Goal: Information Seeking & Learning: Check status

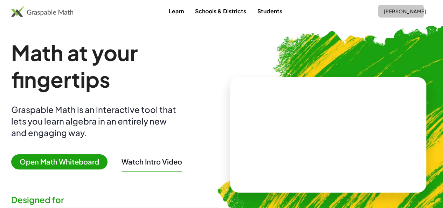
click at [391, 15] on button "[PERSON_NAME]" at bounding box center [405, 11] width 54 height 13
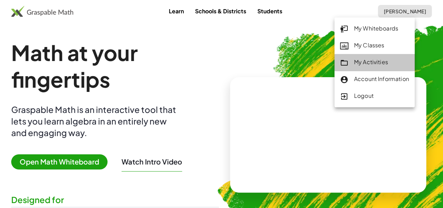
click at [366, 61] on div "My Activities" at bounding box center [374, 62] width 69 height 9
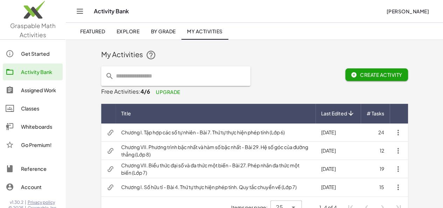
click at [30, 89] on div "Assigned Work" at bounding box center [40, 90] width 39 height 8
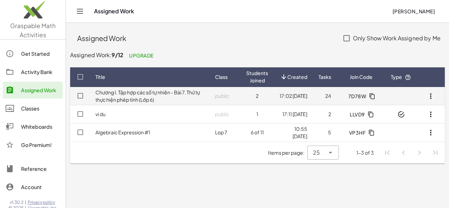
click at [189, 96] on td "Chương I. Tập hợp các số tự nhiên - Bài 7. Thứ tự thực hiện phép tính (Lớp 6)" at bounding box center [150, 96] width 120 height 18
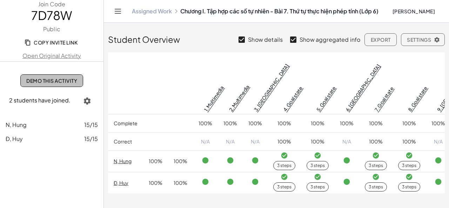
click at [71, 81] on span "Demo This Activity" at bounding box center [51, 80] width 51 height 6
click at [34, 125] on div "N, Hung 15/15" at bounding box center [52, 125] width 92 height 8
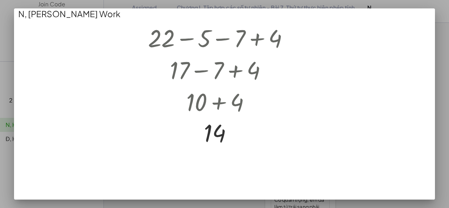
click at [442, 42] on div at bounding box center [224, 104] width 449 height 208
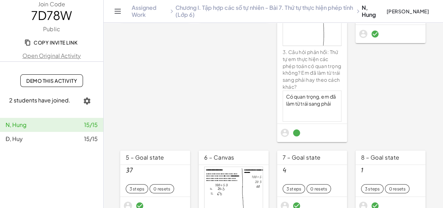
scroll to position [140, 0]
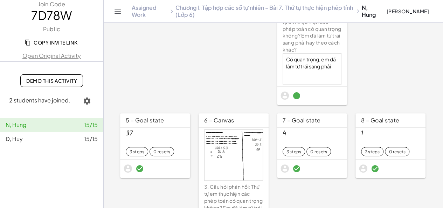
click at [215, 152] on div at bounding box center [234, 155] width 58 height 50
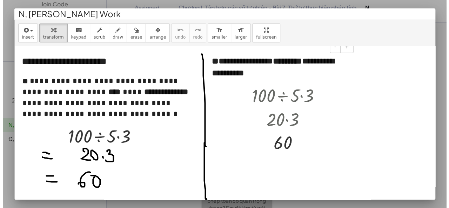
scroll to position [0, 0]
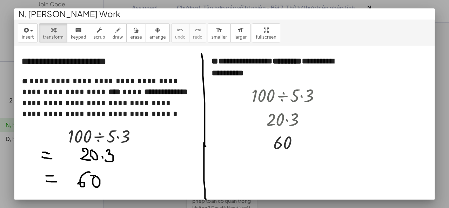
click at [448, 33] on div at bounding box center [224, 104] width 449 height 208
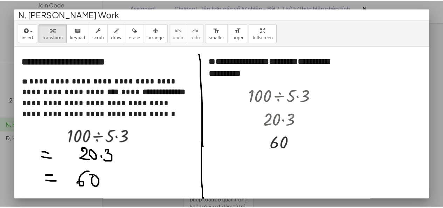
scroll to position [140, 0]
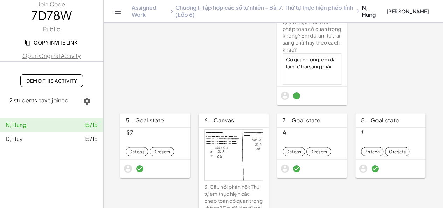
click at [69, 143] on div "Đ, Huy 15/15" at bounding box center [52, 139] width 92 height 8
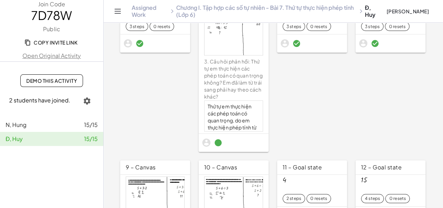
scroll to position [231, 0]
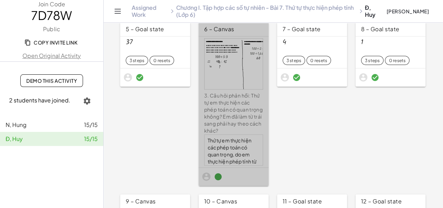
click at [224, 104] on div "3. Câu hỏi phản hồi: Thứ tự em thực hiện các phép toán có quan trọng không? Em …" at bounding box center [233, 113] width 59 height 42
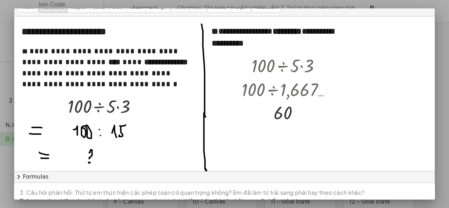
scroll to position [41, 0]
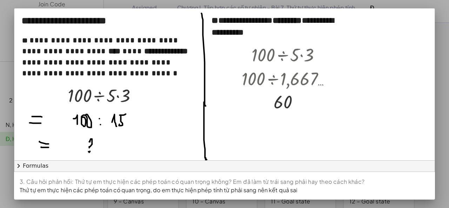
drag, startPoint x: 448, startPoint y: 77, endPoint x: 443, endPoint y: 80, distance: 6.4
click at [448, 78] on div at bounding box center [224, 104] width 449 height 208
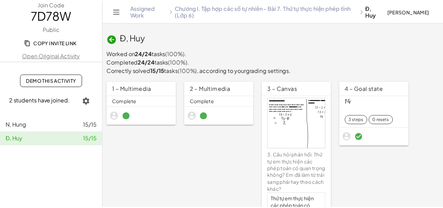
scroll to position [231, 0]
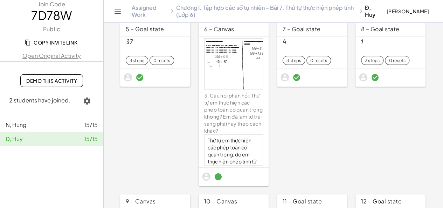
click at [32, 129] on link "N, Hung 15/15" at bounding box center [51, 125] width 103 height 14
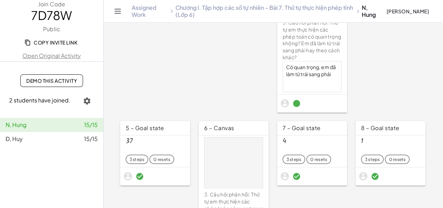
scroll to position [224, 0]
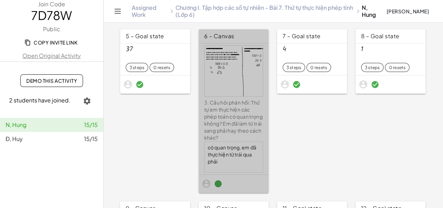
click at [221, 118] on div "3. Câu hỏi phản hồi: Thứ tự em thực hiện các phép toán có quan trọng không? Em …" at bounding box center [233, 120] width 59 height 42
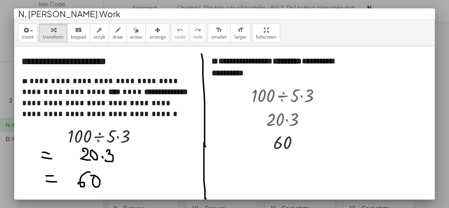
scroll to position [41, 0]
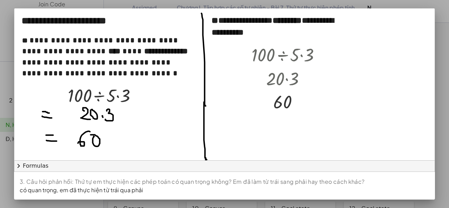
click at [6, 103] on div at bounding box center [224, 104] width 449 height 208
click at [6, 139] on div at bounding box center [224, 104] width 449 height 208
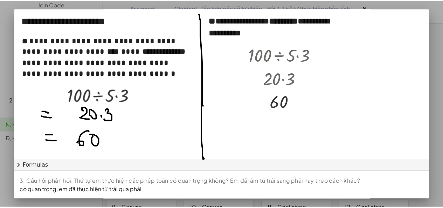
scroll to position [224, 0]
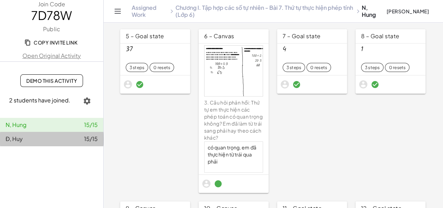
click at [6, 139] on span "Đ, Huy" at bounding box center [14, 138] width 17 height 7
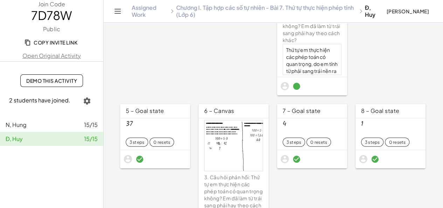
scroll to position [224, 0]
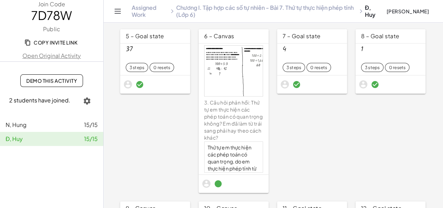
click at [217, 147] on div "Thứ tự em thực hiện các phép toán có quan trọng, do em thực hiện phép tính từ p…" at bounding box center [234, 164] width 58 height 45
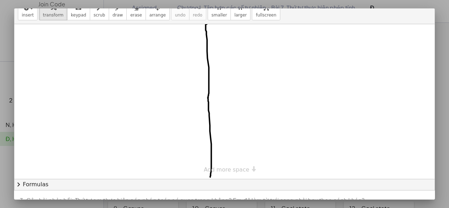
scroll to position [41, 0]
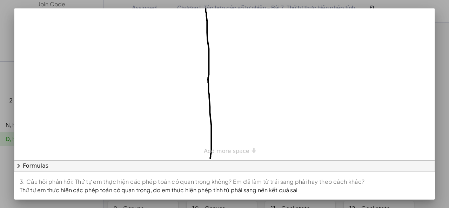
click at [448, 108] on div at bounding box center [224, 104] width 449 height 208
click at [441, 140] on div at bounding box center [224, 104] width 449 height 208
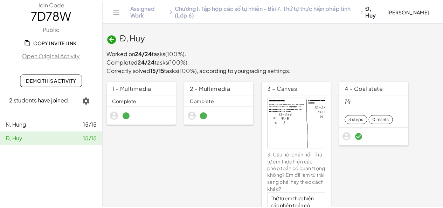
scroll to position [224, 0]
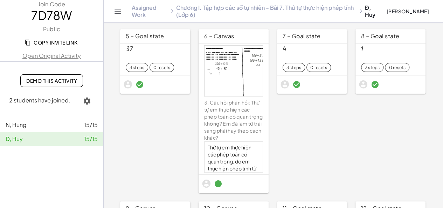
click at [54, 79] on span "Demo This Activity" at bounding box center [51, 80] width 51 height 6
click at [45, 128] on div "N, Hung 15/15" at bounding box center [52, 125] width 92 height 8
click at [35, 127] on div "N, Hung 15/15" at bounding box center [52, 125] width 92 height 8
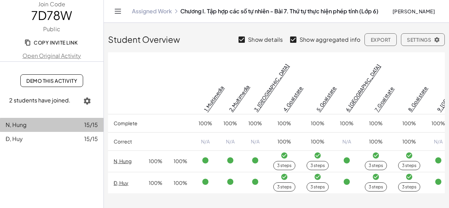
click at [41, 125] on div "N, Hung 15/15" at bounding box center [52, 125] width 92 height 8
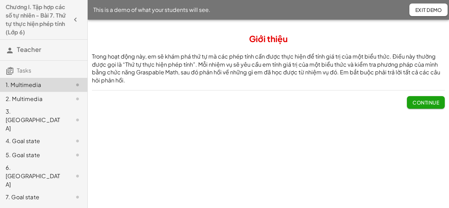
click at [30, 163] on div "6. [GEOGRAPHIC_DATA]" at bounding box center [34, 175] width 56 height 25
click at [29, 163] on div "6. [GEOGRAPHIC_DATA]" at bounding box center [34, 175] width 56 height 25
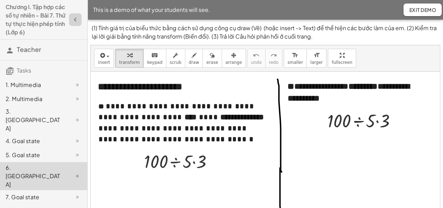
click at [72, 18] on icon "button" at bounding box center [75, 19] width 8 height 8
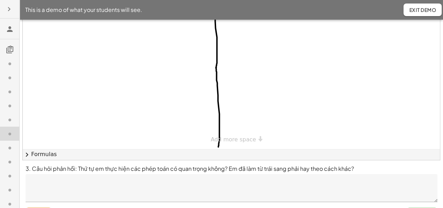
scroll to position [95, 0]
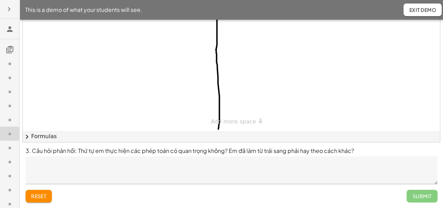
click at [4, 8] on button "button" at bounding box center [9, 9] width 13 height 13
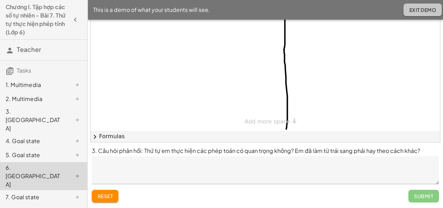
click at [421, 6] on button "Exit Demo" at bounding box center [423, 10] width 38 height 13
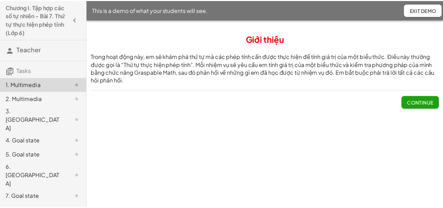
scroll to position [140, 0]
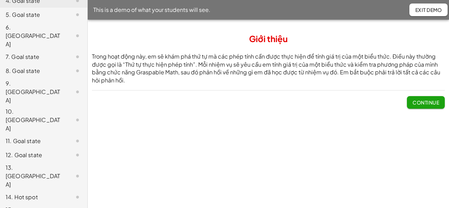
click at [28, 79] on div "9. [GEOGRAPHIC_DATA]" at bounding box center [34, 91] width 56 height 25
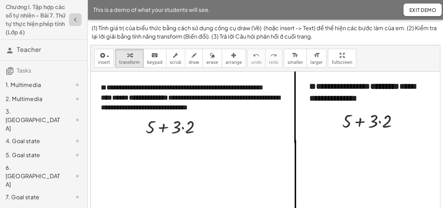
click at [71, 19] on icon "button" at bounding box center [75, 19] width 8 height 8
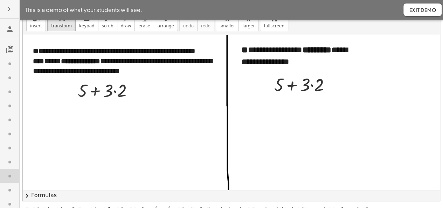
scroll to position [95, 0]
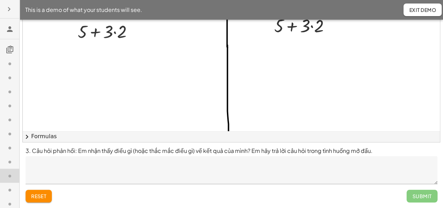
click at [9, 190] on icon at bounding box center [10, 190] width 8 height 8
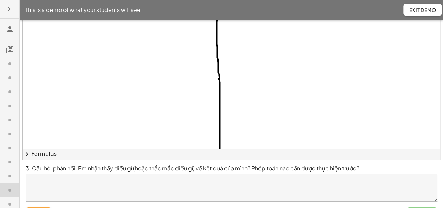
scroll to position [95, 0]
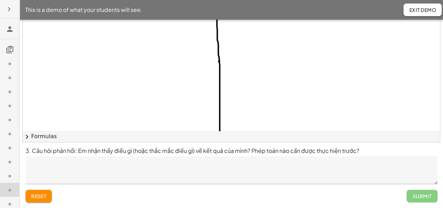
click at [415, 11] on span "Exit Demo" at bounding box center [422, 10] width 27 height 6
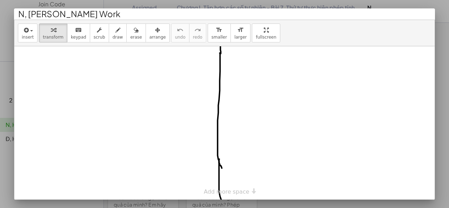
scroll to position [41, 0]
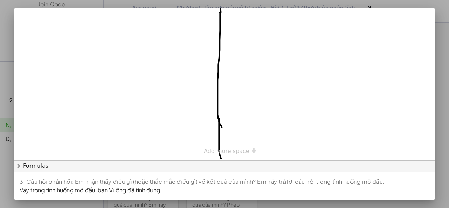
click at [445, 66] on div at bounding box center [224, 104] width 449 height 208
click at [8, 140] on div at bounding box center [224, 104] width 449 height 208
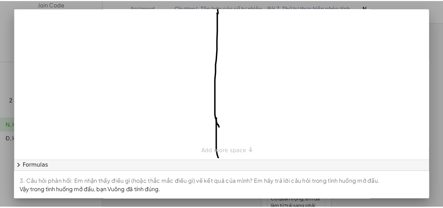
scroll to position [315, 0]
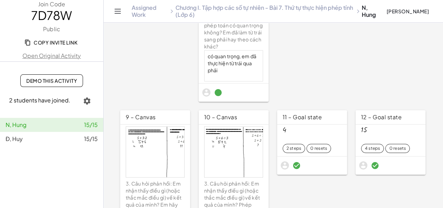
click at [8, 138] on span "Đ, Huy" at bounding box center [14, 138] width 17 height 7
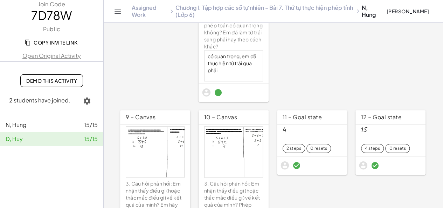
click at [31, 140] on div "Đ, Huy 15/15" at bounding box center [52, 139] width 92 height 8
click at [58, 141] on div "Đ, Huy 15/15" at bounding box center [52, 139] width 92 height 8
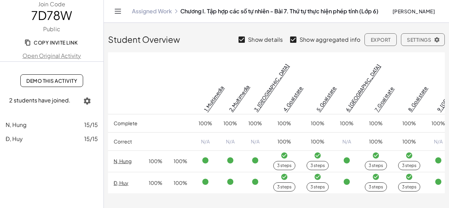
click at [52, 138] on div "Đ, Huy 15/15" at bounding box center [52, 139] width 92 height 8
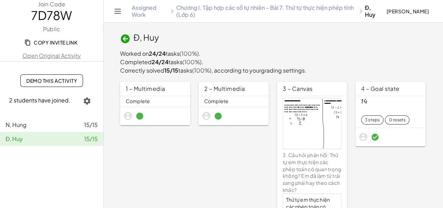
scroll to position [351, 0]
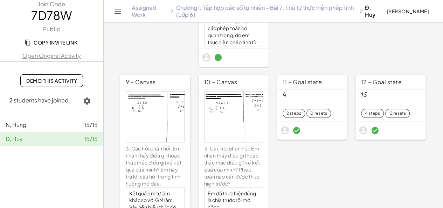
click at [156, 155] on div "3. Câu hỏi phản hồi: Em nhận thấy điều gì (hoặc thắc mắc điều gì) về kết quả củ…" at bounding box center [155, 166] width 59 height 42
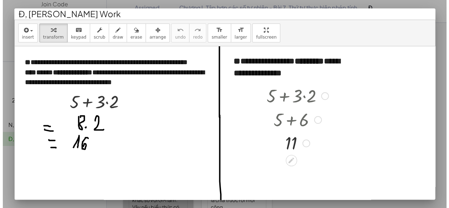
scroll to position [0, 0]
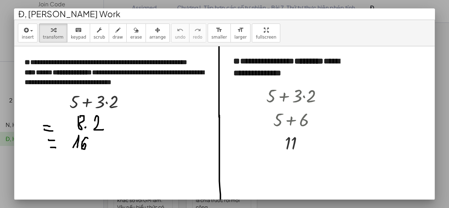
click at [374, 33] on div "insert select one: Math Expression Function Text Youtube Video Graphing Geometr…" at bounding box center [224, 33] width 420 height 26
click at [299, 30] on div "insert select one: Math Expression Function Text Youtube Video Graphing Geometr…" at bounding box center [224, 33] width 420 height 26
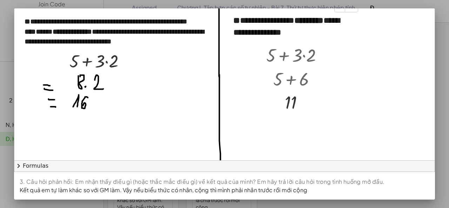
click at [439, 46] on div at bounding box center [224, 104] width 449 height 208
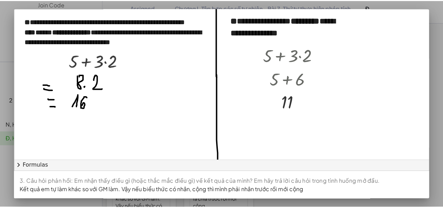
scroll to position [351, 0]
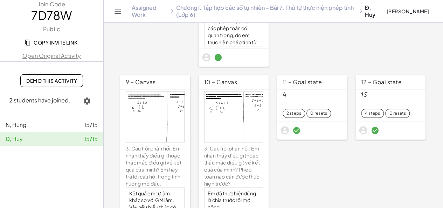
click at [46, 83] on span "Demo This Activity" at bounding box center [51, 80] width 51 height 6
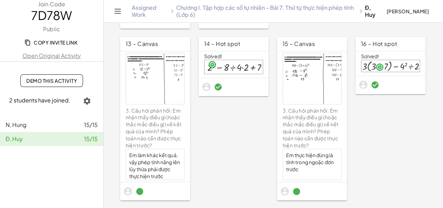
click at [140, 134] on div "3. Câu hỏi phản hồi: Em nhận thấy điều gì (hoặc thắc mắc điều gì) về kết quả củ…" at bounding box center [155, 128] width 59 height 42
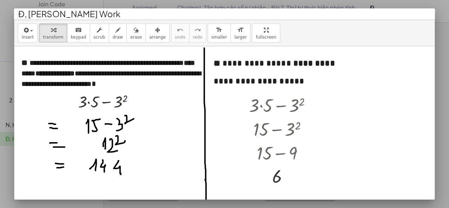
scroll to position [41, 0]
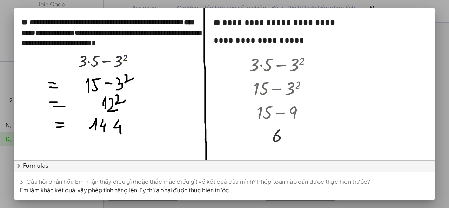
click at [448, 139] on div at bounding box center [224, 104] width 449 height 208
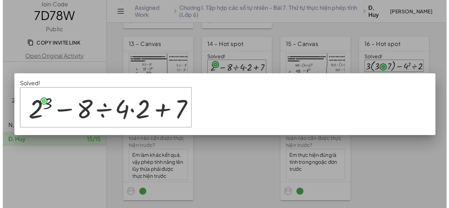
scroll to position [0, 0]
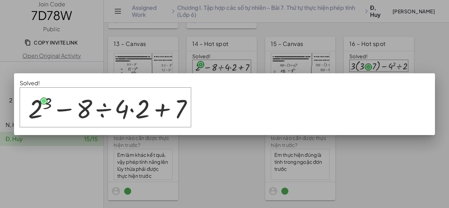
click at [330, 183] on div at bounding box center [224, 104] width 449 height 208
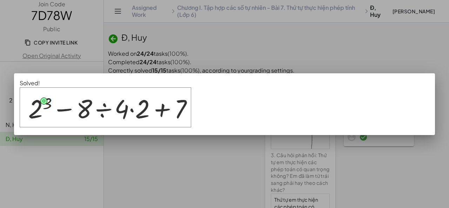
click at [217, 136] on div at bounding box center [224, 104] width 449 height 208
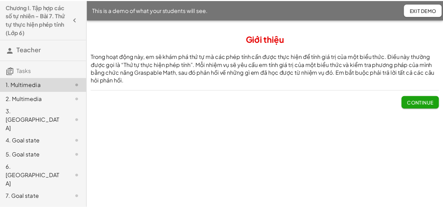
scroll to position [175, 0]
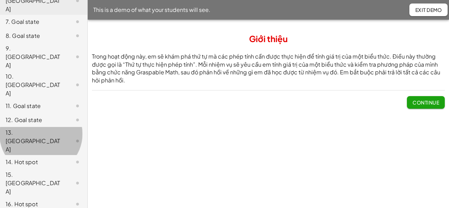
click at [38, 128] on div "13. [GEOGRAPHIC_DATA]" at bounding box center [34, 140] width 56 height 25
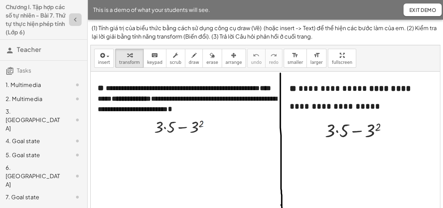
click at [71, 18] on icon "button" at bounding box center [75, 19] width 8 height 8
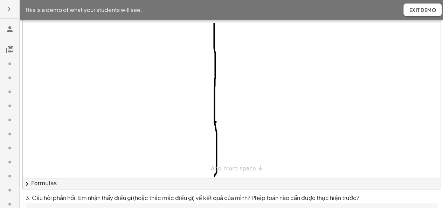
scroll to position [95, 0]
